Goal: Task Accomplishment & Management: Complete application form

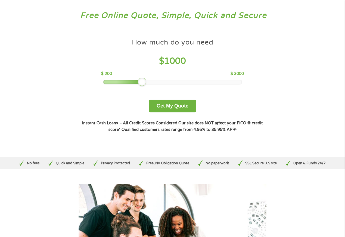
drag, startPoint x: 144, startPoint y: 81, endPoint x: 143, endPoint y: 78, distance: 3.4
click at [143, 78] on div at bounding box center [142, 82] width 9 height 9
click at [176, 104] on button "Get My Quote" at bounding box center [173, 106] width 48 height 13
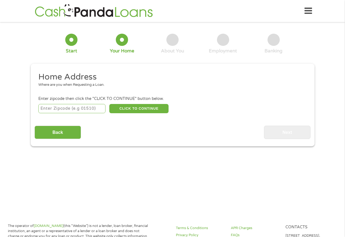
click at [53, 111] on input "number" at bounding box center [71, 108] width 67 height 9
type input "44811"
click at [128, 110] on button "CLICK TO CONTINUE" at bounding box center [138, 108] width 59 height 9
type input "44811"
type input "Bellevue"
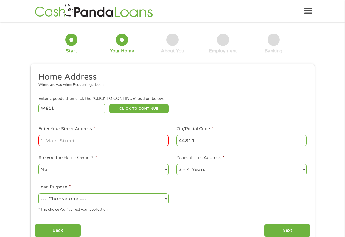
click at [110, 139] on input "Enter Your Street Address *" at bounding box center [103, 140] width 130 height 10
type input "[STREET_ADDRESS]"
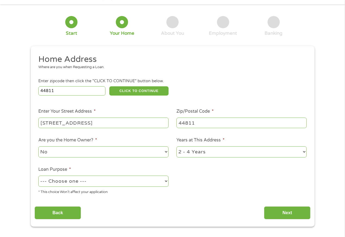
scroll to position [27, 0]
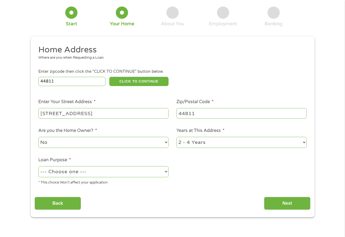
click at [165, 142] on select "No Yes" at bounding box center [103, 142] width 130 height 11
select select "yes"
click at [38, 137] on select "No Yes" at bounding box center [103, 142] width 130 height 11
click at [165, 170] on select "--- Choose one --- Pay Bills Debt Consolidation Home Improvement Major Purchase…" at bounding box center [103, 171] width 130 height 11
select select "paybills"
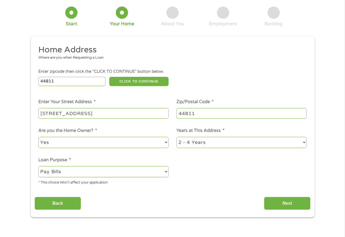
click at [38, 166] on select "--- Choose one --- Pay Bills Debt Consolidation Home Improvement Major Purchase…" at bounding box center [103, 171] width 130 height 11
click at [303, 143] on select "1 Year or less 1 - 2 Years 2 - 4 Years Over 4 Years" at bounding box center [241, 142] width 130 height 11
select select "60months"
click at [176, 137] on select "1 Year or less 1 - 2 Years 2 - 4 Years Over 4 Years" at bounding box center [241, 142] width 130 height 11
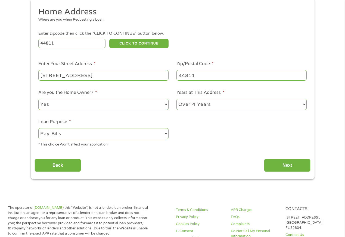
scroll to position [81, 0]
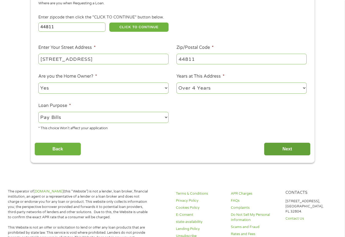
click at [280, 148] on input "Next" at bounding box center [287, 149] width 46 height 13
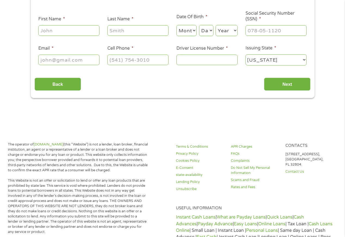
scroll to position [0, 0]
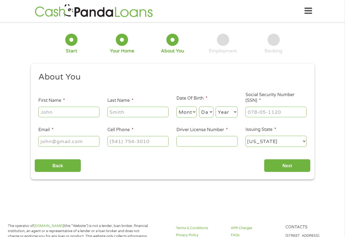
click at [63, 112] on input "First Name *" at bounding box center [68, 112] width 61 height 10
type input "[PERSON_NAME]"
type input "[EMAIL_ADDRESS][DOMAIN_NAME]"
type input "[PHONE_NUMBER]"
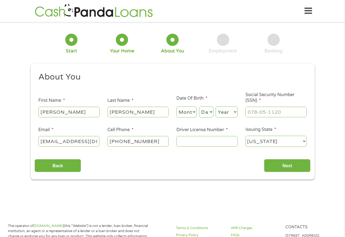
click at [194, 110] on select "Month 1 2 3 4 5 6 7 8 9 10 11 12" at bounding box center [186, 111] width 20 height 11
select select "3"
click at [176, 106] on select "Month 1 2 3 4 5 6 7 8 9 10 11 12" at bounding box center [186, 111] width 20 height 11
click at [206, 111] on select "Day 1 2 3 4 5 6 7 8 9 10 11 12 13 14 15 16 17 18 19 20 21 22 23 24 25 26 27 28 …" at bounding box center [206, 111] width 14 height 11
select select "31"
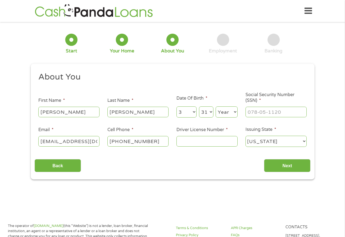
click at [199, 106] on select "Day 1 2 3 4 5 6 7 8 9 10 11 12 13 14 15 16 17 18 19 20 21 22 23 24 25 26 27 28 …" at bounding box center [206, 111] width 14 height 11
click at [223, 115] on select "Year [DATE] 2006 2005 2004 2003 2002 2001 2000 1999 1998 1997 1996 1995 1994 19…" at bounding box center [226, 111] width 22 height 11
select select "1964"
click at [215, 106] on select "Year [DATE] 2006 2005 2004 2003 2002 2001 2000 1999 1998 1997 1996 1995 1994 19…" at bounding box center [226, 111] width 22 height 11
click at [260, 110] on input "___-__-____" at bounding box center [275, 112] width 61 height 10
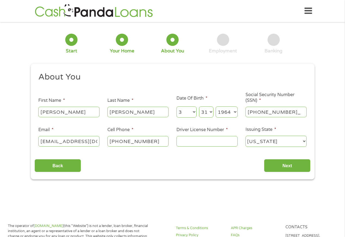
type input "275-58-4493"
click at [295, 170] on input "Next" at bounding box center [287, 165] width 46 height 13
click at [282, 164] on input "Next" at bounding box center [287, 165] width 46 height 13
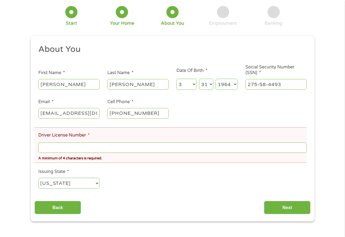
scroll to position [54, 0]
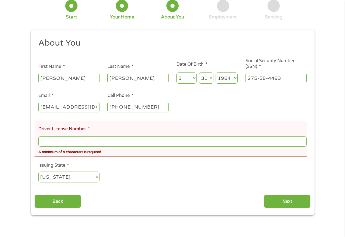
click at [53, 145] on input "Driver License Number *" at bounding box center [172, 141] width 268 height 10
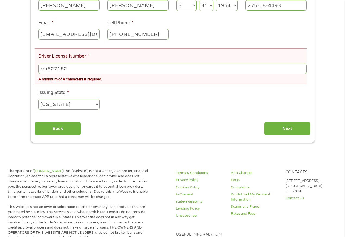
scroll to position [136, 0]
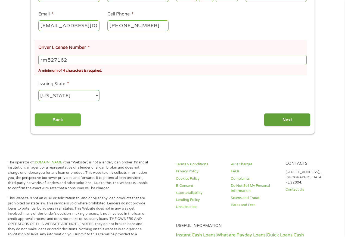
type input "rm527162"
click at [291, 119] on input "Next" at bounding box center [287, 119] width 46 height 13
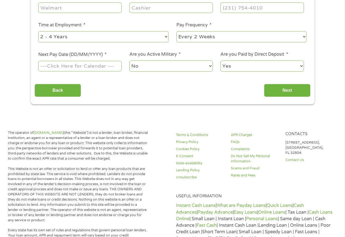
scroll to position [0, 0]
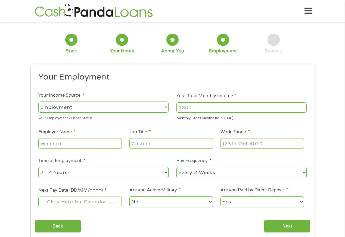
click at [108, 106] on select "--- Choose one --- Employment [DEMOGRAPHIC_DATA] Benefits" at bounding box center [103, 107] width 130 height 11
click at [38, 102] on select "--- Choose one --- Employment [DEMOGRAPHIC_DATA] Benefits" at bounding box center [103, 107] width 130 height 11
click at [235, 95] on span "*" at bounding box center [236, 95] width 2 height 5
click at [234, 102] on input "Your Total Monthly Income *" at bounding box center [241, 107] width 130 height 10
type input "2400"
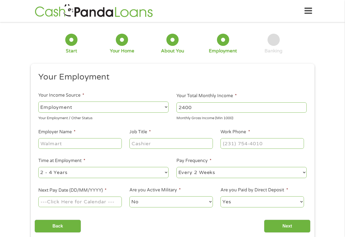
click at [82, 145] on input "Employer Name *" at bounding box center [79, 143] width 83 height 10
type input "[PERSON_NAME] Brothers"
click at [136, 143] on input "Job Title *" at bounding box center [170, 143] width 83 height 10
type input "sales"
click at [229, 145] on input "(___) ___-____" at bounding box center [261, 143] width 83 height 10
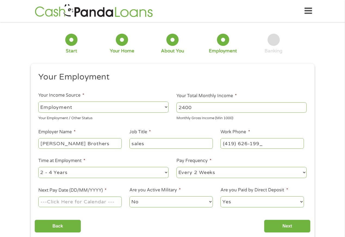
type input "[PHONE_NUMBER]"
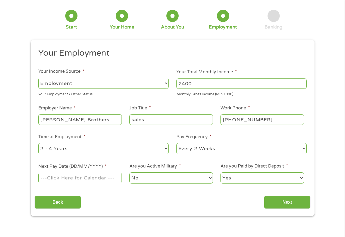
scroll to position [27, 0]
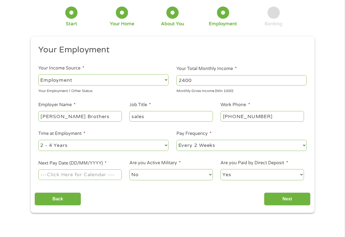
click at [166, 145] on select "--- Choose one --- 1 Year or less 1 - 2 Years 2 - 4 Years Over 4 Years" at bounding box center [103, 145] width 130 height 11
select select "60months"
click at [38, 140] on select "--- Choose one --- 1 Year or less 1 - 2 Years 2 - 4 Years Over 4 Years" at bounding box center [103, 145] width 130 height 11
click at [304, 144] on select "--- Choose one --- Every 2 Weeks Every Week Monthly Semi-Monthly" at bounding box center [241, 145] width 130 height 11
select select "weekly"
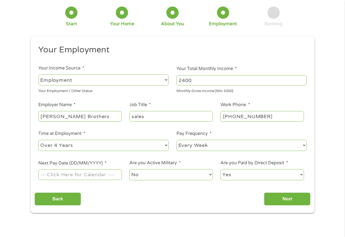
click at [176, 140] on select "--- Choose one --- Every 2 Weeks Every Week Monthly Semi-Monthly" at bounding box center [241, 145] width 130 height 11
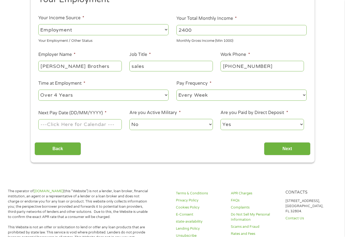
scroll to position [81, 0]
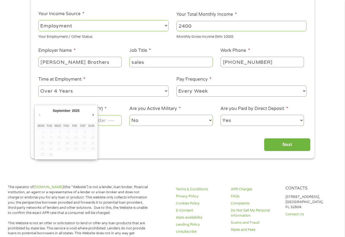
click at [112, 122] on input "Next Pay Date (DD/MM/YYYY) *" at bounding box center [79, 120] width 83 height 10
type input "[DATE]"
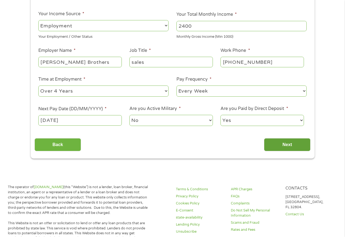
click at [291, 147] on input "Next" at bounding box center [287, 144] width 46 height 13
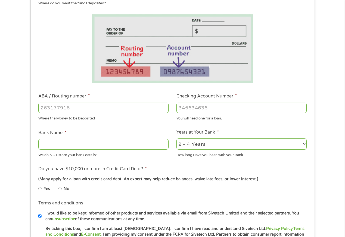
click at [68, 110] on input "ABA / Routing number *" at bounding box center [103, 108] width 130 height 10
type input "412027744"
type input "11055592"
click at [51, 146] on input "Bank Name *" at bounding box center [103, 144] width 130 height 10
type input "[PERSON_NAME] Colonial bank"
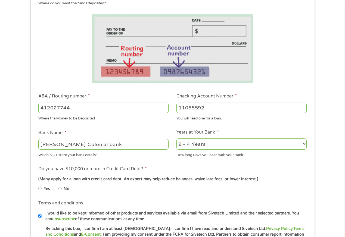
click at [303, 142] on select "2 - 4 Years 6 - 12 Months 1 - 2 Years Over 4 Years" at bounding box center [241, 143] width 130 height 11
select select "60months"
click at [176, 138] on select "2 - 4 Years 6 - 12 Months 1 - 2 Years Over 4 Years" at bounding box center [241, 143] width 130 height 11
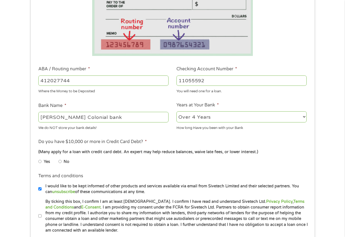
click at [60, 162] on input "No" at bounding box center [59, 161] width 3 height 9
radio input "true"
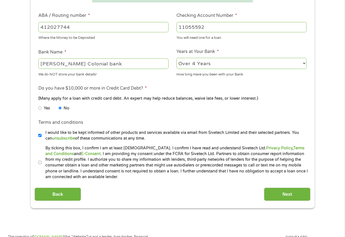
scroll to position [163, 0]
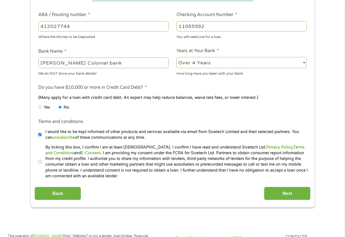
click at [40, 161] on input "By ticking this box, I confirm I am at least [DEMOGRAPHIC_DATA]. I confirm I ha…" at bounding box center [39, 161] width 3 height 9
checkbox input "true"
click at [295, 196] on input "Next" at bounding box center [287, 193] width 46 height 13
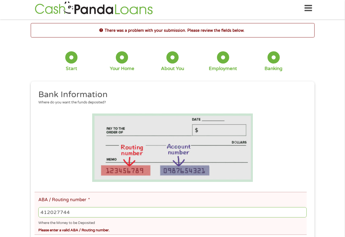
scroll to position [0, 0]
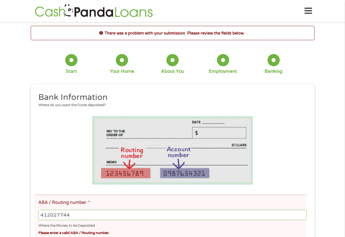
click at [112, 219] on input "412027744" at bounding box center [172, 215] width 268 height 10
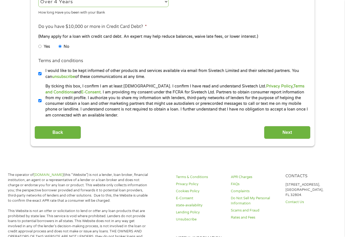
scroll to position [299, 0]
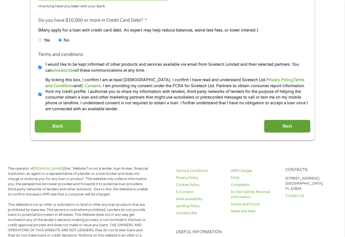
type input "0412027744"
click at [291, 127] on input "Next" at bounding box center [287, 126] width 46 height 13
click at [285, 127] on input "Next" at bounding box center [287, 126] width 46 height 13
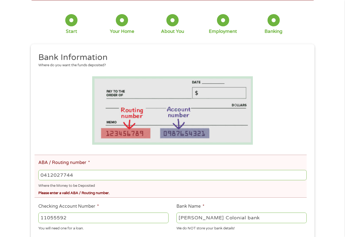
scroll to position [54, 0]
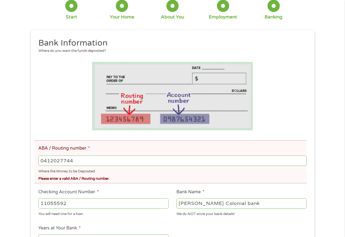
click at [90, 161] on input "0412027744" at bounding box center [172, 161] width 268 height 10
type input "4"
type input "041202744"
type input "[PERSON_NAME] COLONIAL BANK"
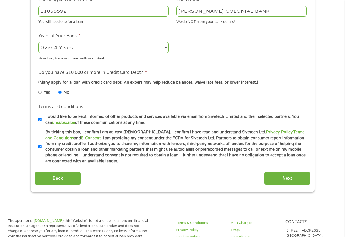
scroll to position [272, 0]
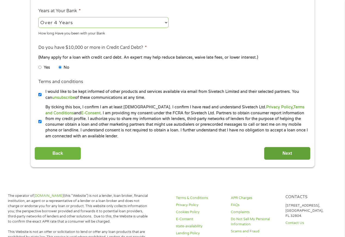
type input "041202744"
click at [288, 158] on input "Next" at bounding box center [287, 153] width 46 height 13
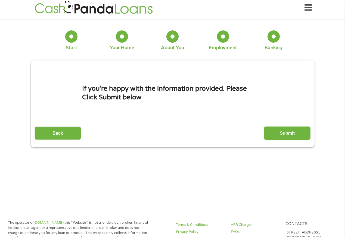
scroll to position [0, 0]
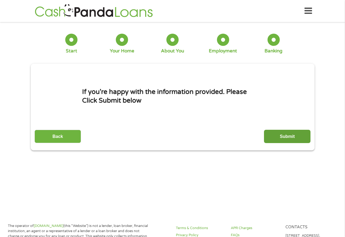
click at [287, 133] on input "Submit" at bounding box center [287, 136] width 46 height 13
